Goal: Find specific page/section: Find specific page/section

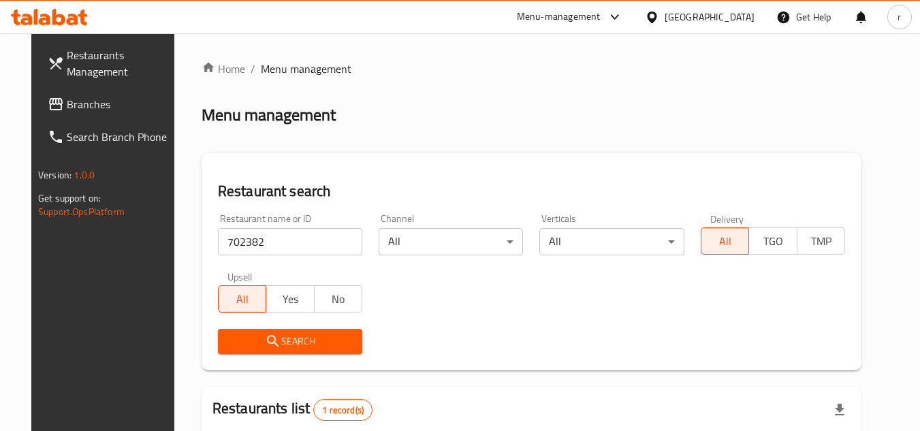
scroll to position [165, 0]
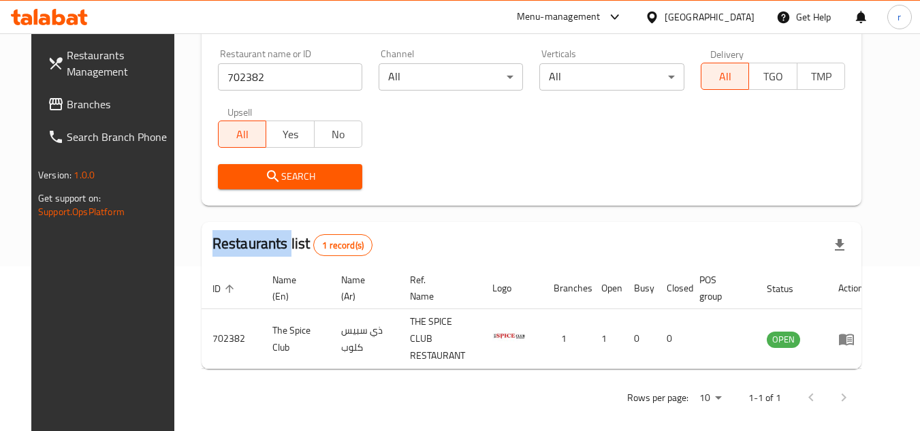
click at [659, 16] on icon at bounding box center [652, 17] width 14 height 14
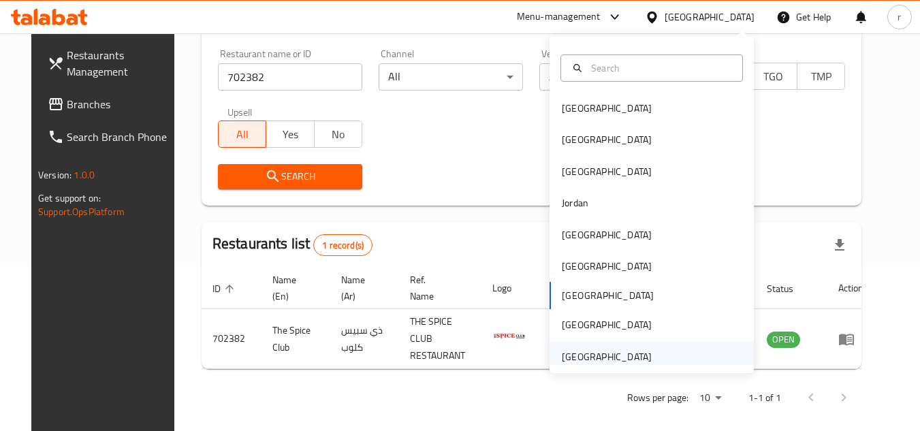
click at [575, 353] on div "[GEOGRAPHIC_DATA]" at bounding box center [607, 356] width 90 height 15
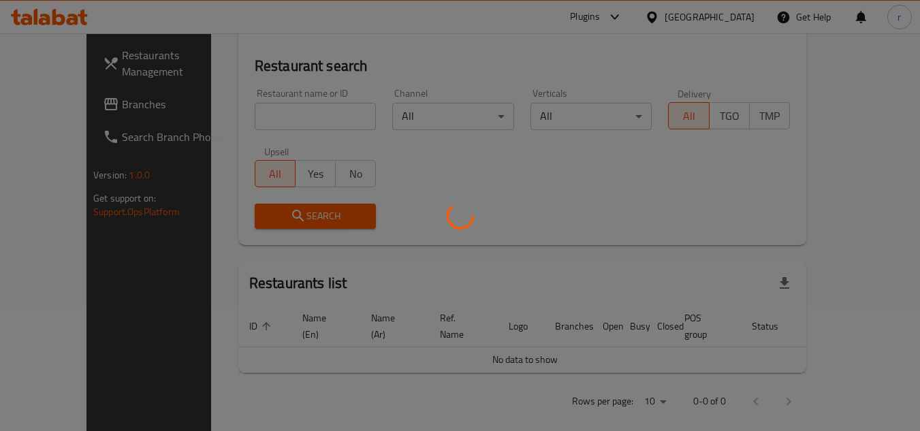
scroll to position [165, 0]
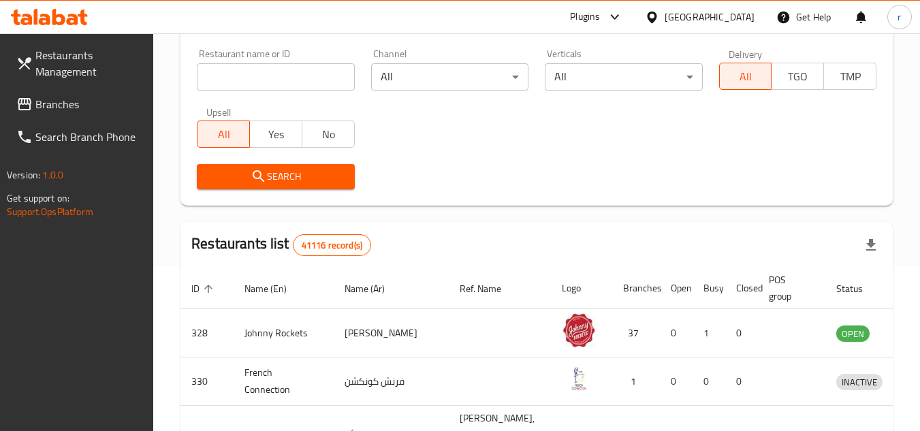
click at [43, 98] on span "Branches" at bounding box center [89, 104] width 108 height 16
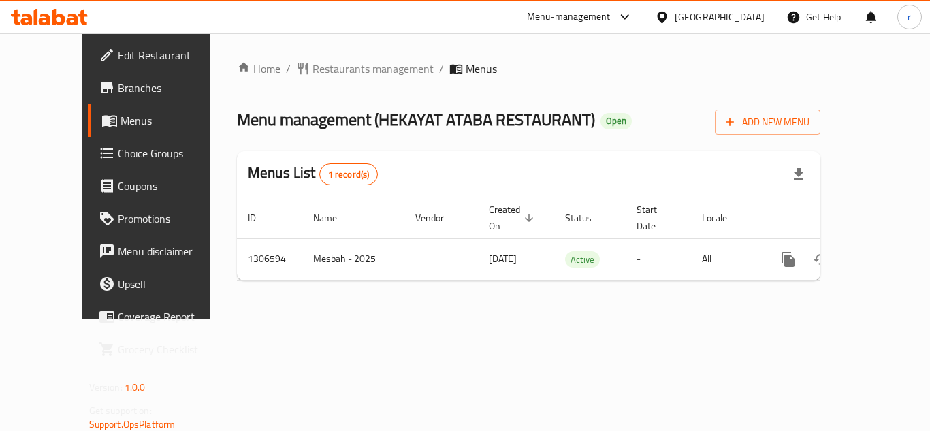
click at [334, 68] on span "Restaurants management" at bounding box center [372, 69] width 121 height 16
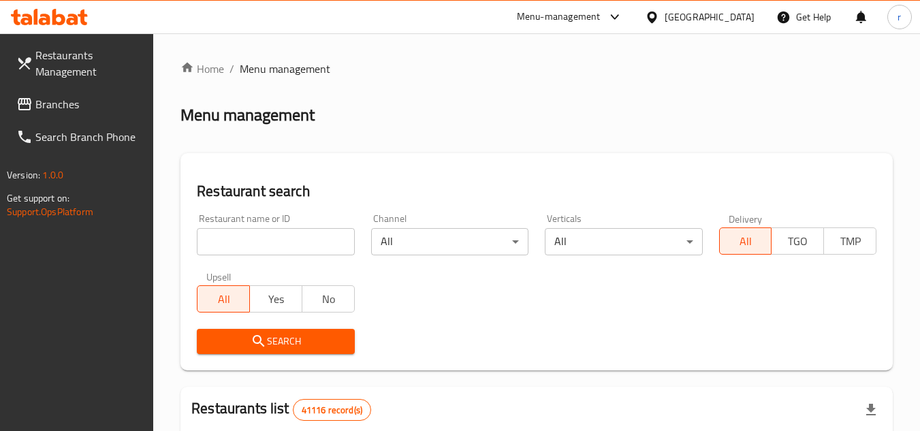
click at [257, 236] on input "search" at bounding box center [275, 241] width 157 height 27
paste input "704169"
type input "704169"
click at [268, 333] on span "Search" at bounding box center [275, 341] width 135 height 17
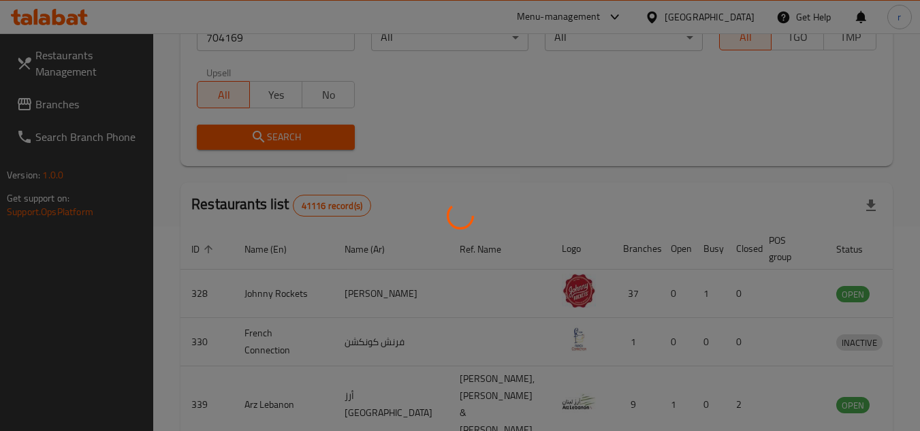
scroll to position [176, 0]
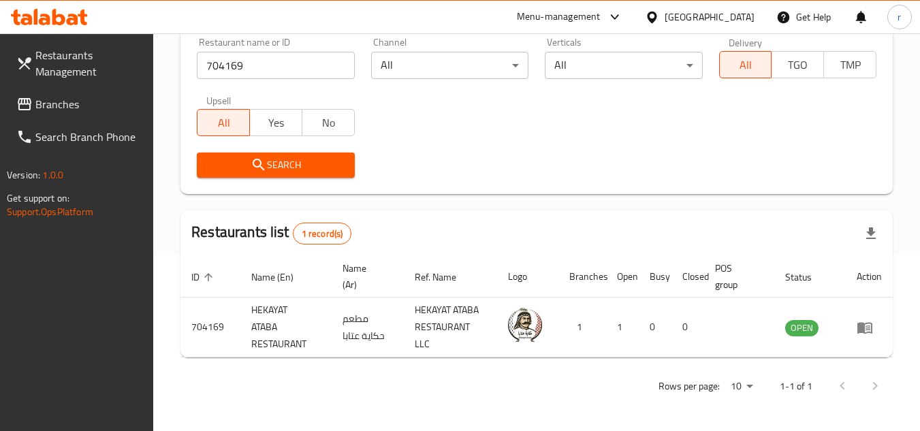
click at [658, 12] on icon at bounding box center [652, 17] width 14 height 14
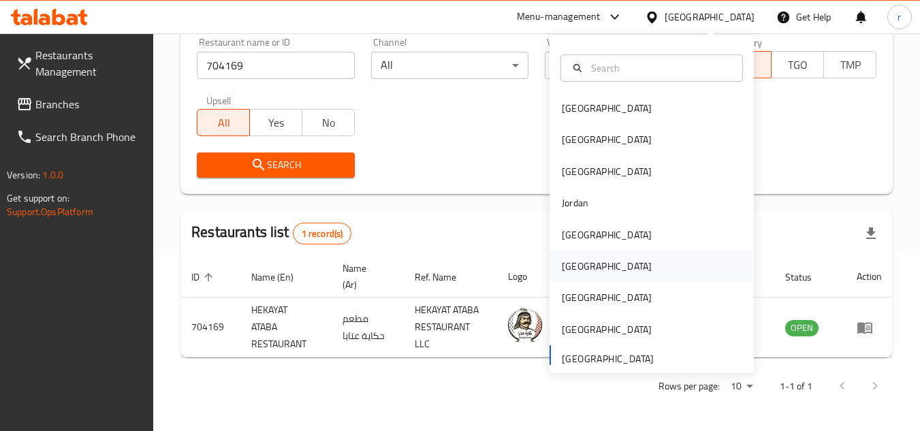
click at [587, 259] on div "[GEOGRAPHIC_DATA]" at bounding box center [607, 266] width 112 height 31
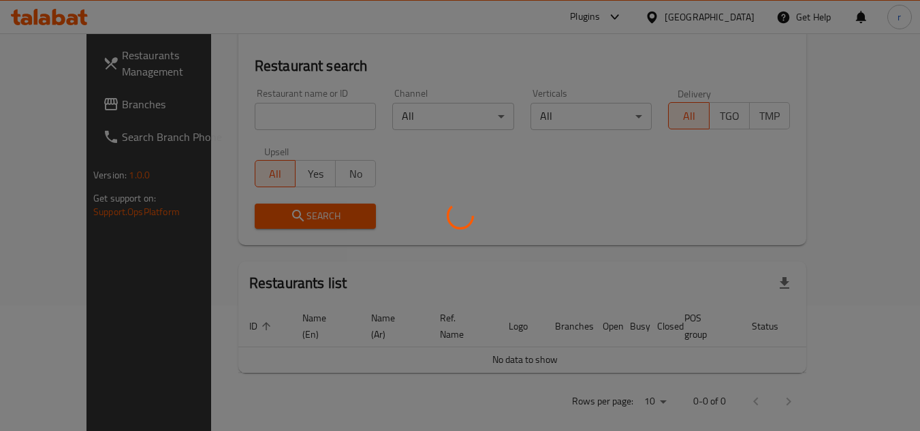
scroll to position [176, 0]
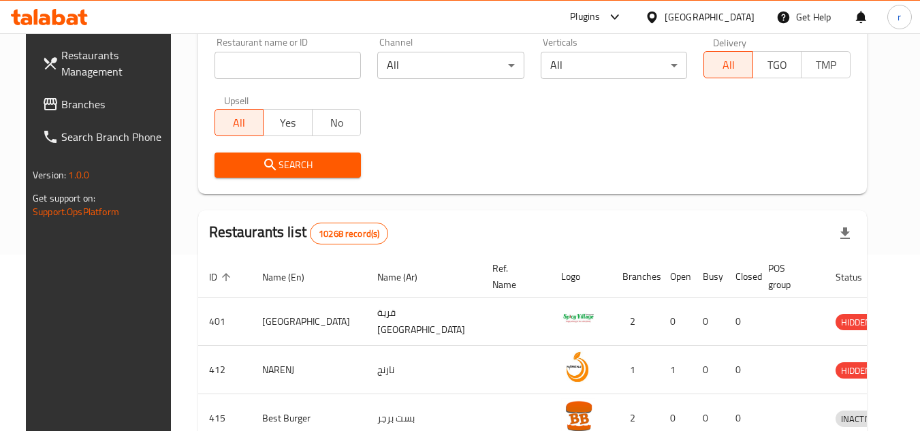
click at [61, 108] on span "Branches" at bounding box center [115, 104] width 108 height 16
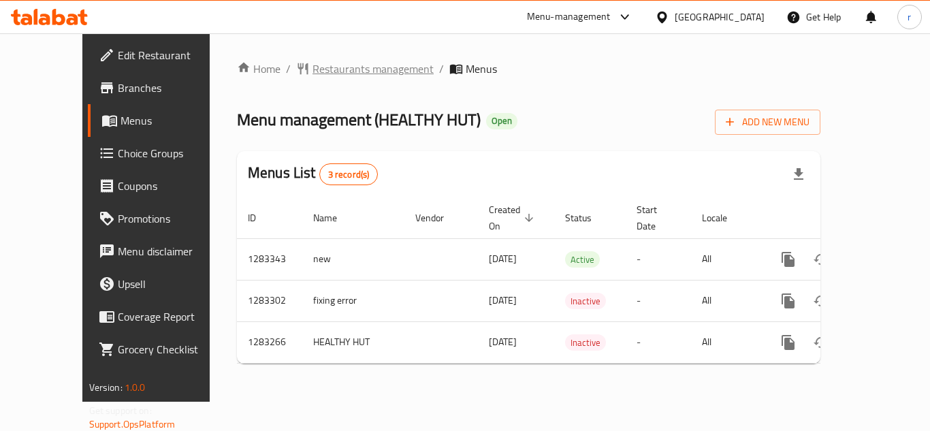
click at [332, 65] on span "Restaurants management" at bounding box center [372, 69] width 121 height 16
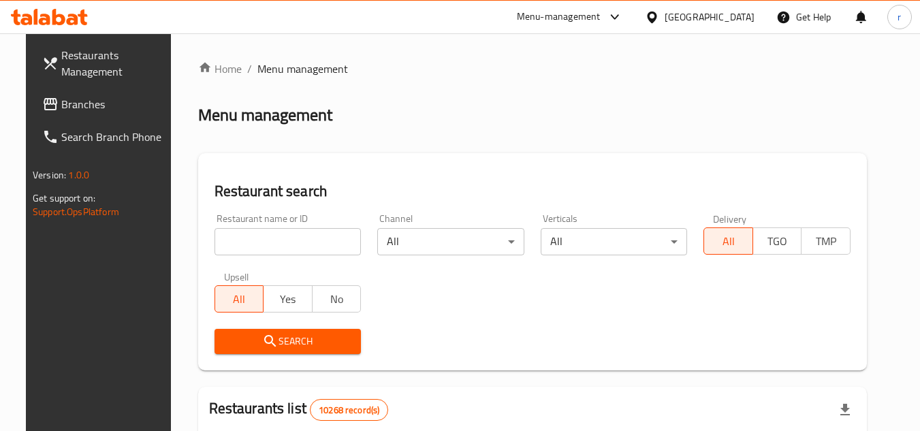
click at [272, 235] on input "search" at bounding box center [287, 241] width 147 height 27
paste input "695147"
type input "695147"
click at [268, 338] on span "Search" at bounding box center [287, 341] width 125 height 17
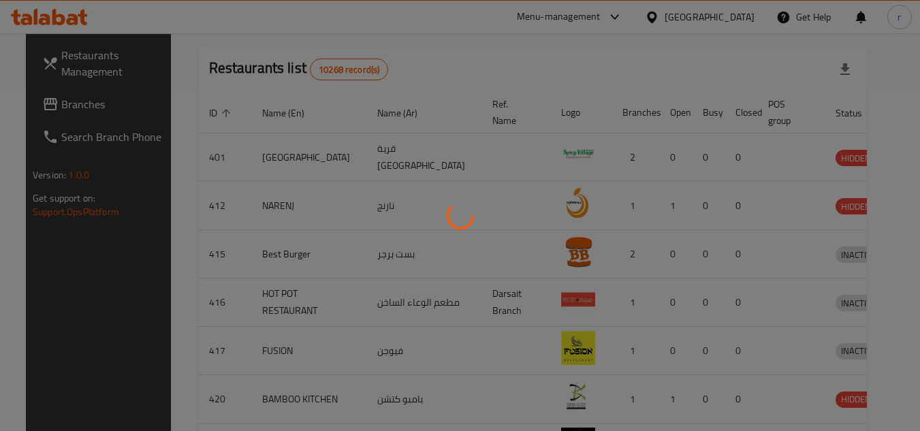
scroll to position [165, 0]
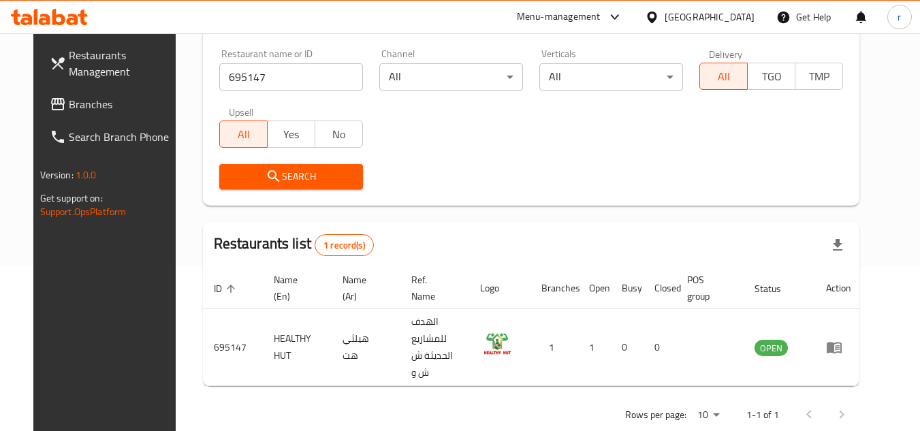
click at [740, 14] on div "[GEOGRAPHIC_DATA]" at bounding box center [709, 17] width 90 height 15
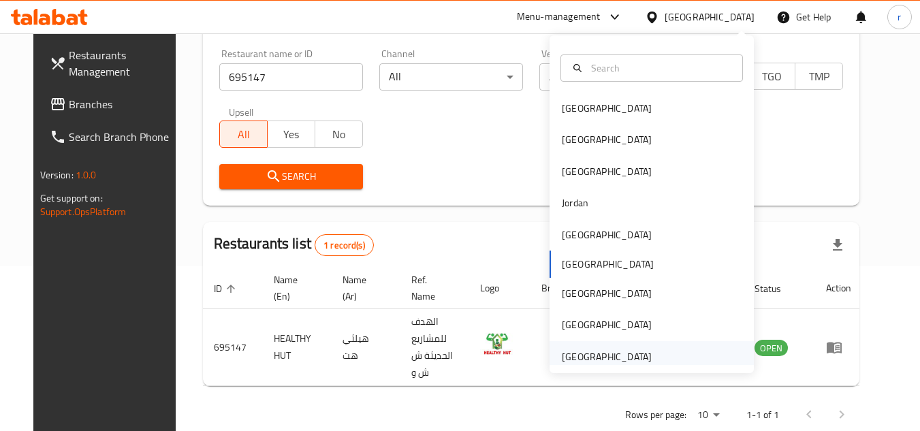
click at [598, 344] on div "[GEOGRAPHIC_DATA]" at bounding box center [607, 356] width 112 height 31
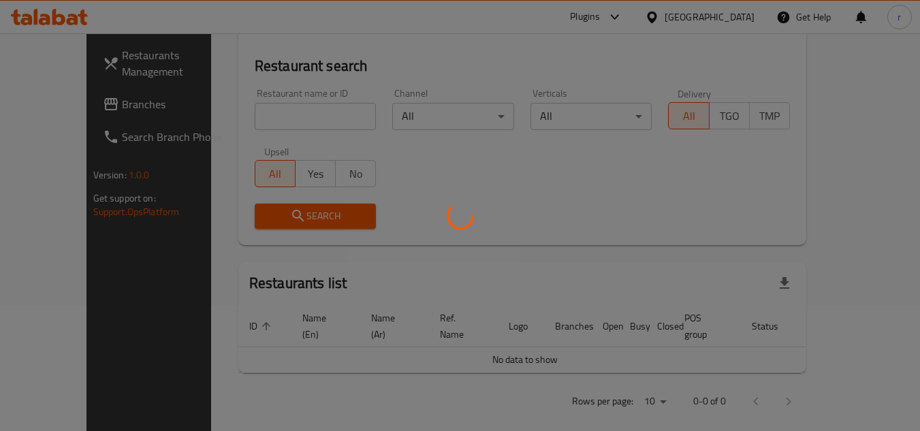
scroll to position [165, 0]
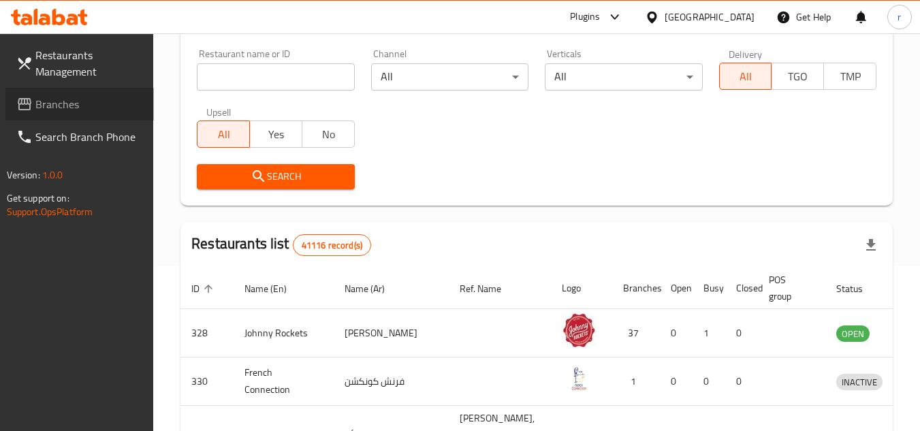
click at [30, 103] on icon at bounding box center [25, 104] width 14 height 12
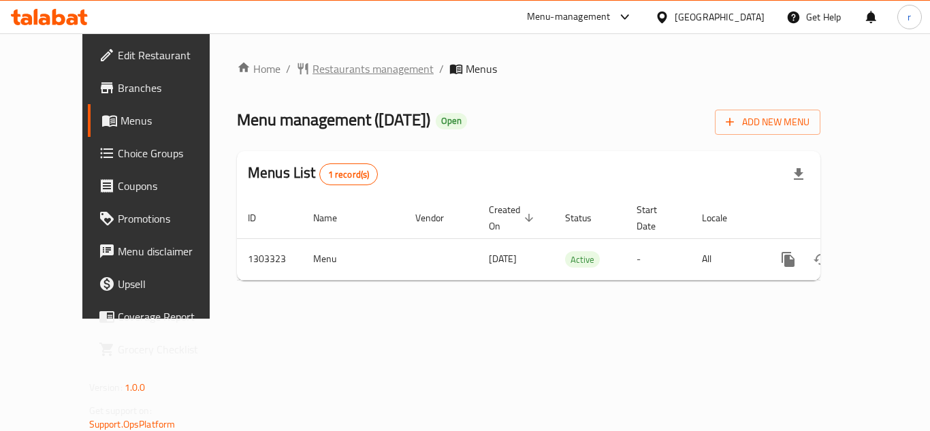
click at [336, 69] on span "Restaurants management" at bounding box center [372, 69] width 121 height 16
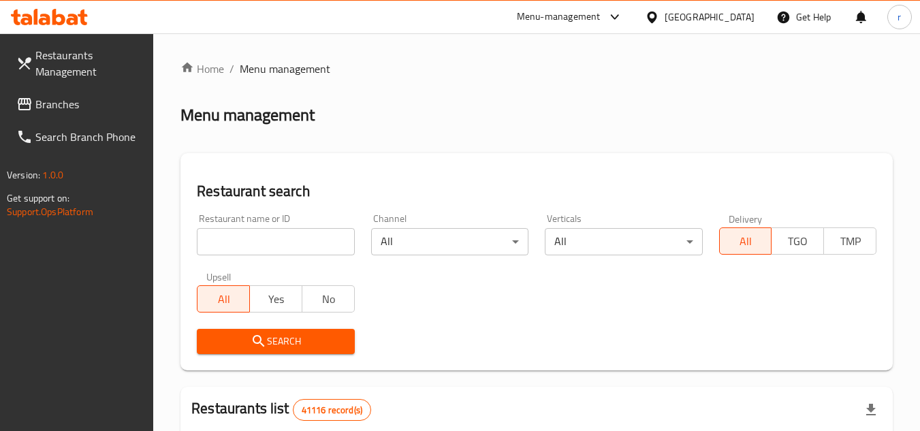
click at [259, 242] on input "search" at bounding box center [275, 241] width 157 height 27
paste input "702766"
type input "702766"
click at [243, 337] on span "Search" at bounding box center [275, 341] width 135 height 17
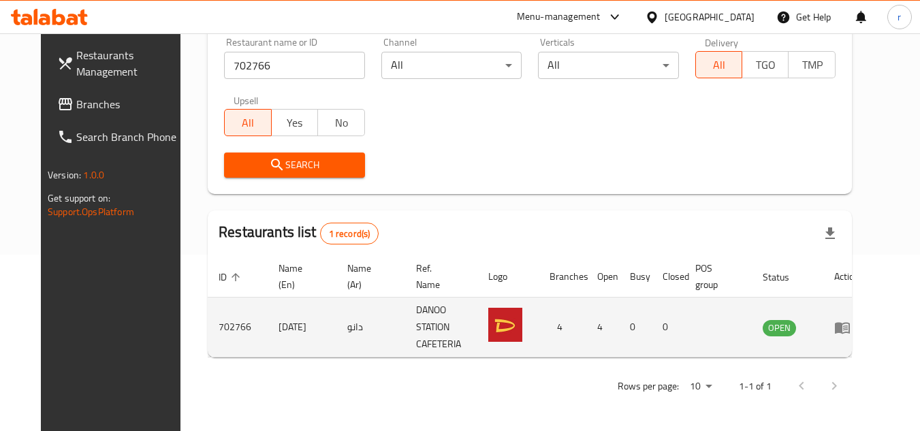
scroll to position [165, 0]
